Goal: Information Seeking & Learning: Learn about a topic

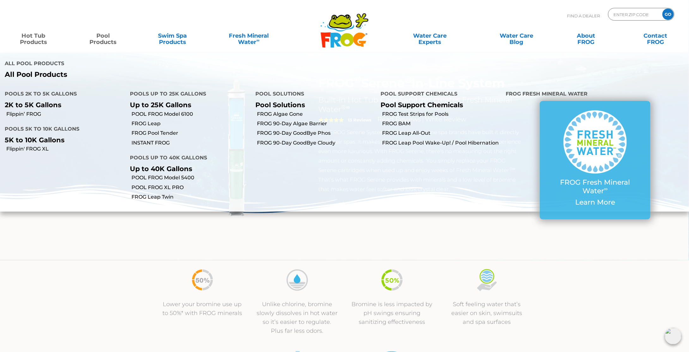
click at [104, 38] on link "Pool Products" at bounding box center [103, 35] width 54 height 13
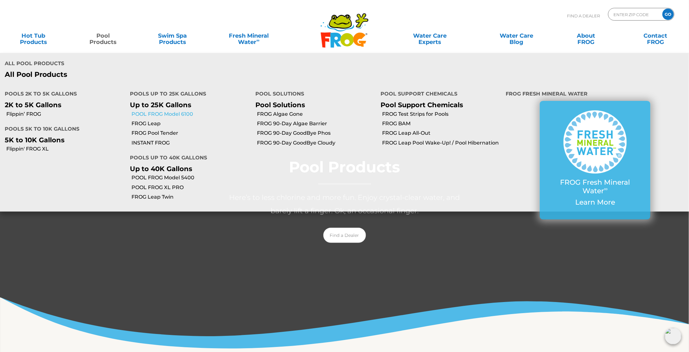
click at [144, 111] on link "POOL FROG Model 6100" at bounding box center [190, 114] width 119 height 7
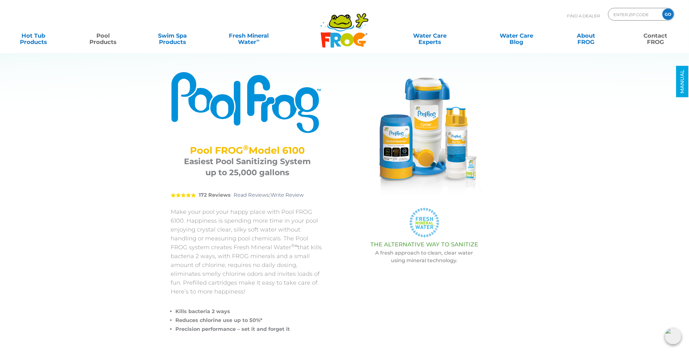
click at [658, 42] on link "Contact FROG" at bounding box center [656, 35] width 54 height 13
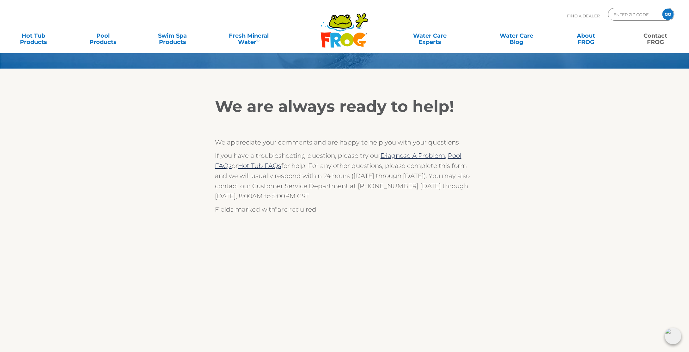
scroll to position [95, 0]
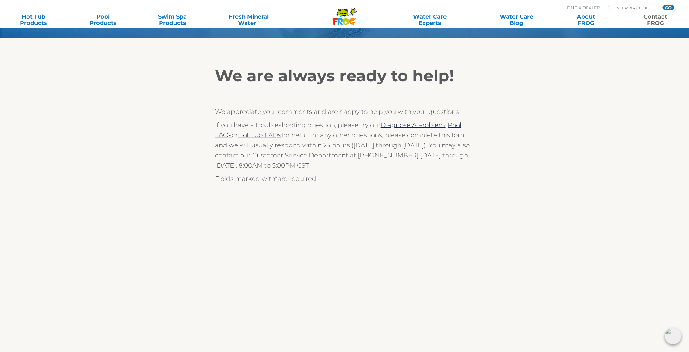
click at [128, 169] on section "We are always ready to help! We appreciate your comments and are happy to help …" at bounding box center [344, 265] width 689 height 454
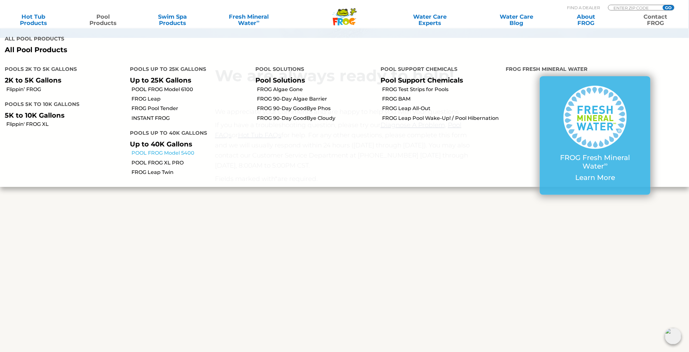
click at [166, 149] on link "POOL FROG Model 5400" at bounding box center [190, 152] width 119 height 7
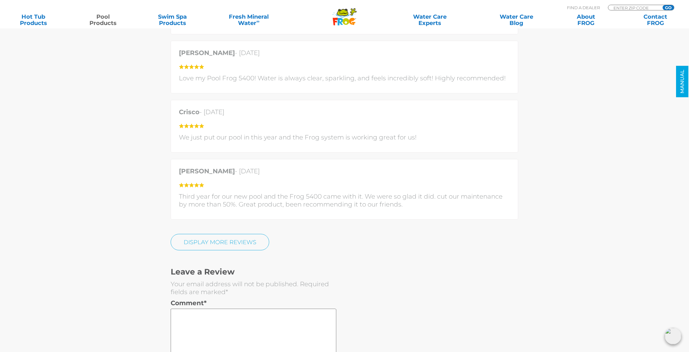
scroll to position [1517, 0]
